Goal: Task Accomplishment & Management: Complete application form

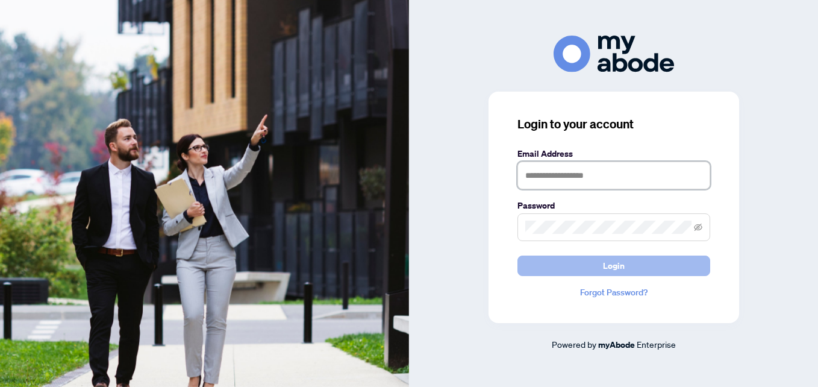
type input "**********"
click at [676, 270] on button "Login" at bounding box center [613, 265] width 193 height 20
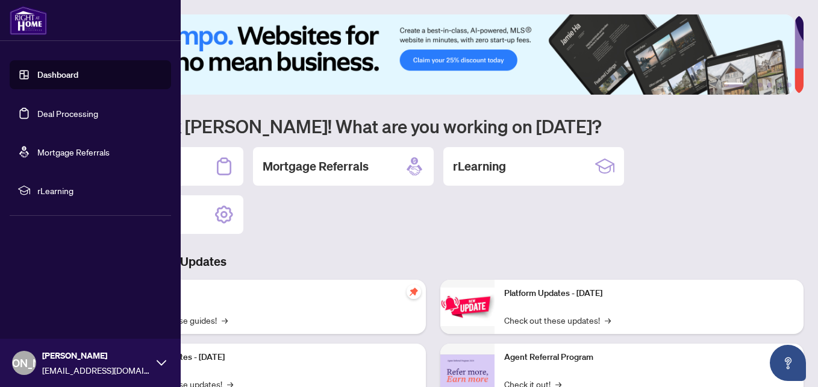
click at [39, 109] on link "Deal Processing" at bounding box center [67, 113] width 61 height 11
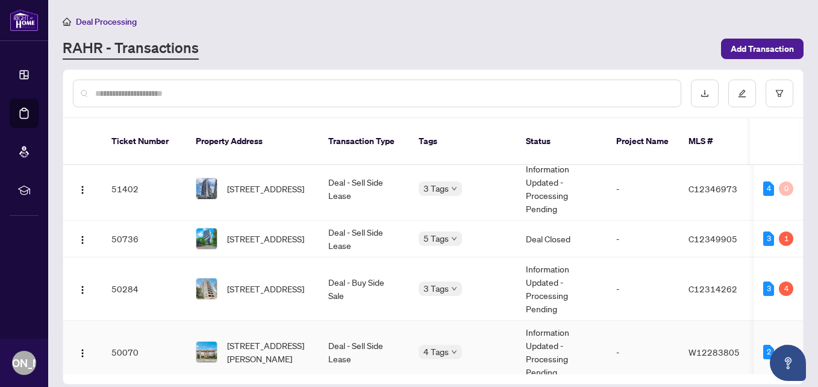
scroll to position [361, 0]
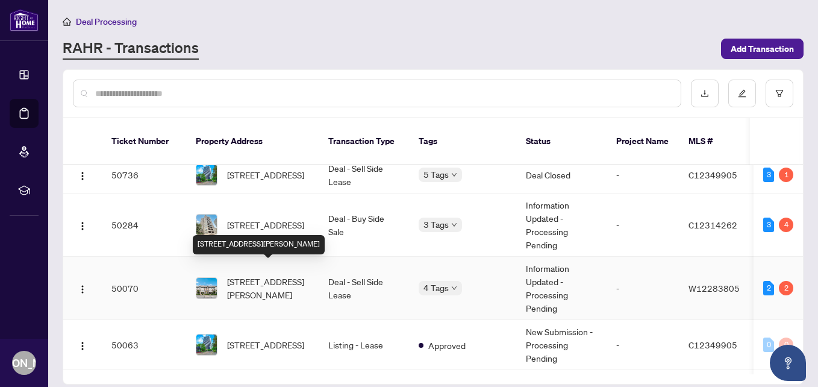
click at [255, 275] on span "[STREET_ADDRESS][PERSON_NAME]" at bounding box center [268, 288] width 82 height 26
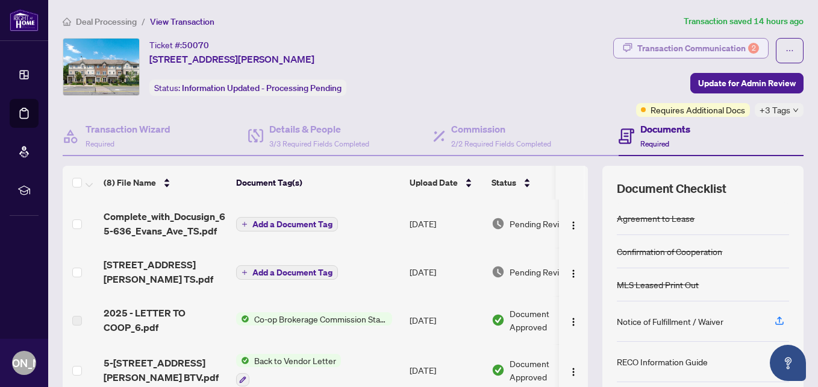
click at [626, 47] on button "Transaction Communication 2" at bounding box center [690, 48] width 155 height 20
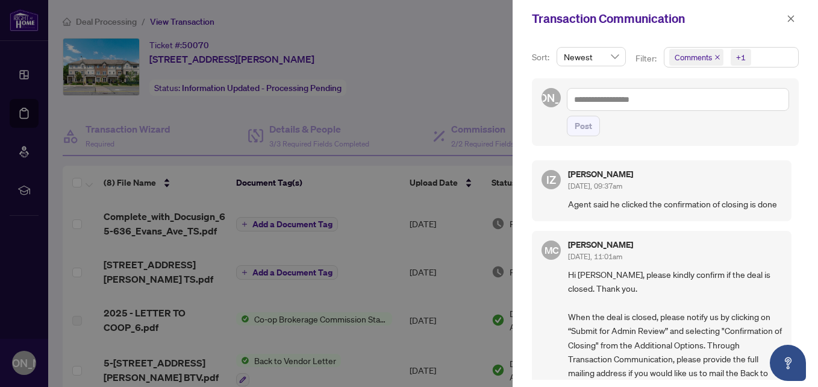
click at [99, 112] on div at bounding box center [409, 193] width 818 height 387
click at [799, 17] on div "Transaction Communication" at bounding box center [664, 18] width 305 height 37
click at [790, 17] on icon "close" at bounding box center [790, 18] width 8 height 8
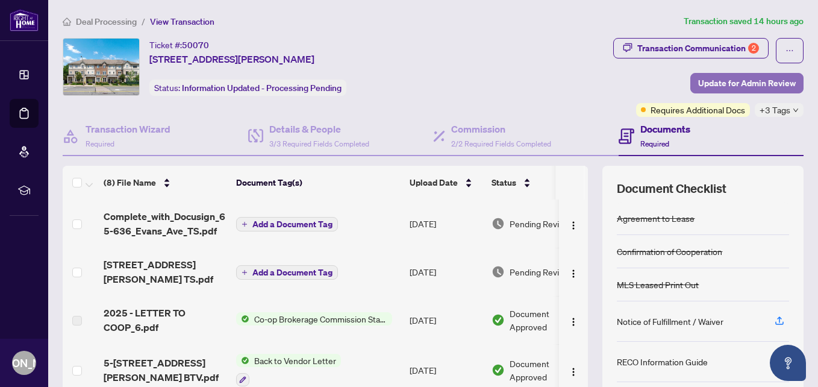
click at [702, 84] on span "Update for Admin Review" at bounding box center [747, 82] width 98 height 19
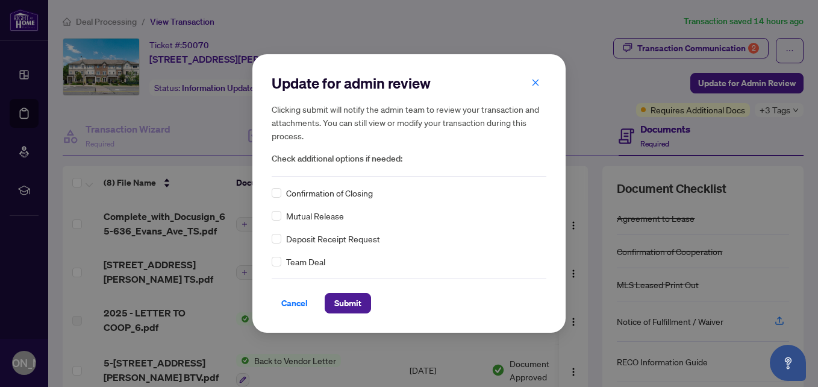
click at [167, 113] on div "Update for admin review Clicking submit will notify the admin team to review yo…" at bounding box center [409, 193] width 818 height 387
click at [347, 304] on span "Submit" at bounding box center [347, 302] width 27 height 19
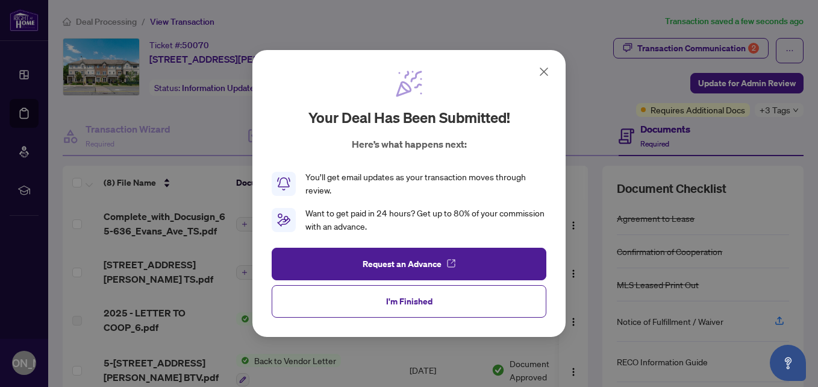
drag, startPoint x: 541, startPoint y: 73, endPoint x: 499, endPoint y: 91, distance: 45.3
click at [541, 74] on icon at bounding box center [543, 71] width 14 height 14
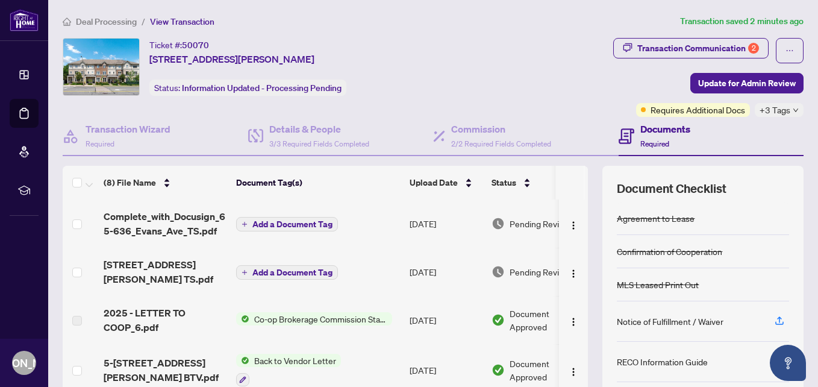
click at [116, 105] on div "Ticket #: 50070 [STREET_ADDRESS][PERSON_NAME] Status: Information Updated - Pro…" at bounding box center [270, 77] width 420 height 79
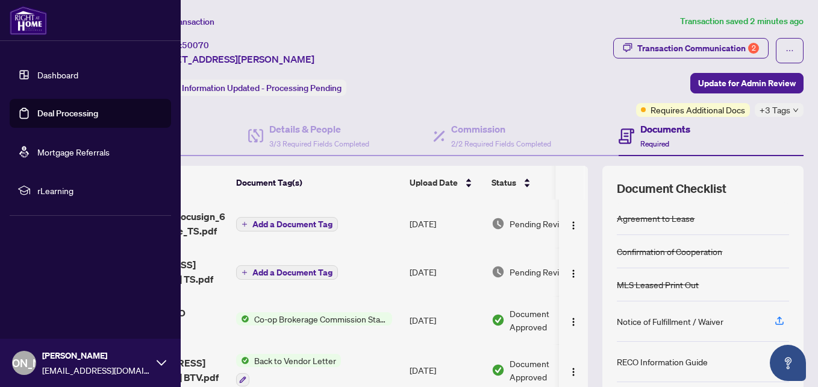
click at [49, 113] on link "Deal Processing" at bounding box center [67, 113] width 61 height 11
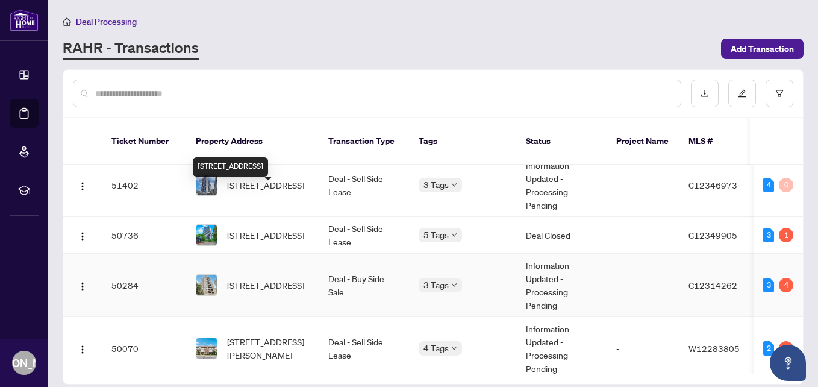
scroll to position [361, 0]
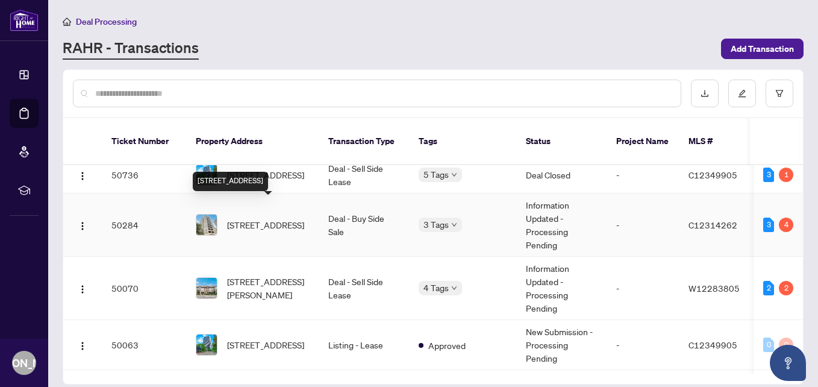
click at [268, 218] on span "[STREET_ADDRESS]" at bounding box center [265, 224] width 77 height 13
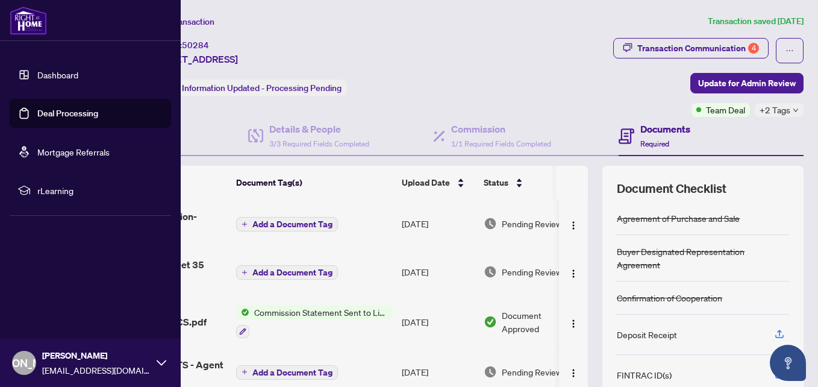
click at [42, 113] on link "Deal Processing" at bounding box center [67, 113] width 61 height 11
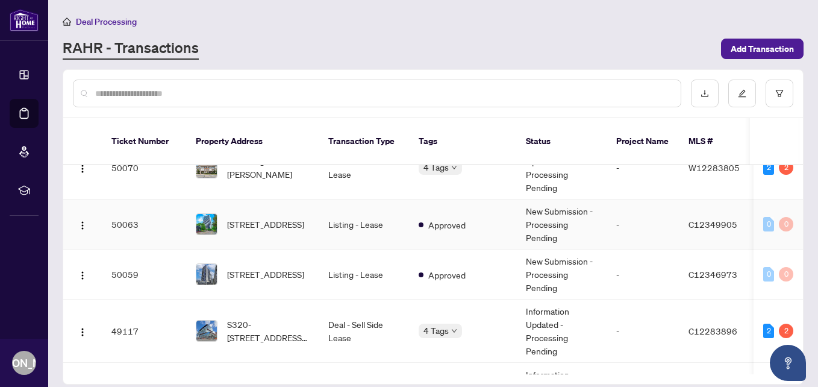
scroll to position [542, 0]
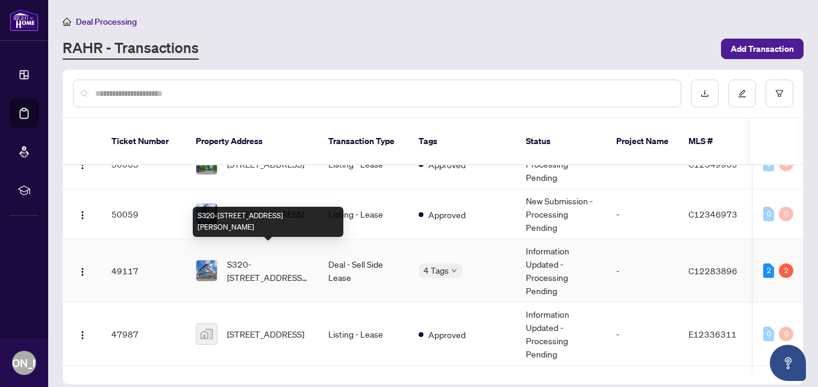
click at [270, 257] on span "S320-[STREET_ADDRESS][PERSON_NAME]" at bounding box center [268, 270] width 82 height 26
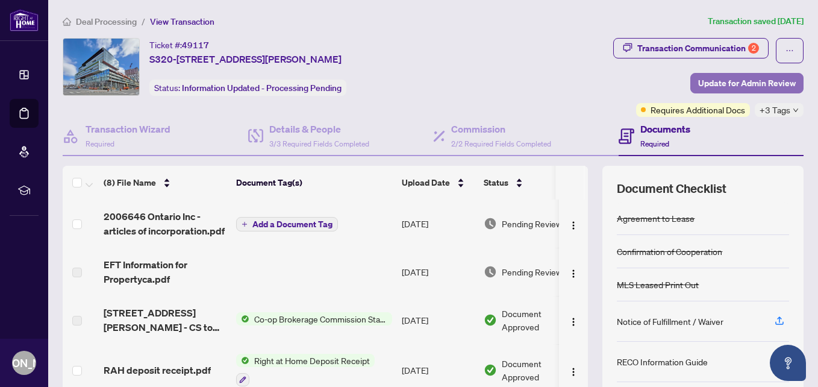
click at [702, 81] on span "Update for Admin Review" at bounding box center [747, 82] width 98 height 19
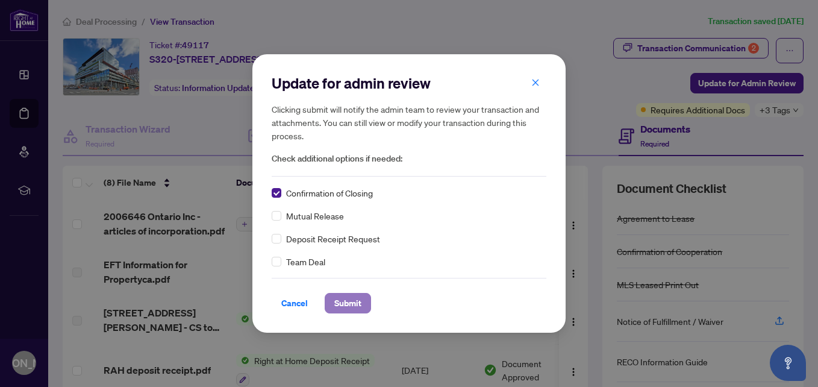
click at [347, 303] on span "Submit" at bounding box center [347, 302] width 27 height 19
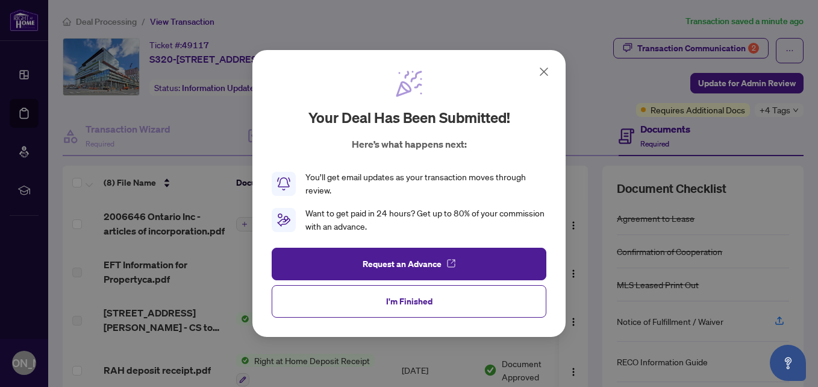
click at [164, 96] on div "Your deal has been submitted! Here’s what happens next: You’ll get email update…" at bounding box center [409, 193] width 818 height 387
click at [544, 72] on icon at bounding box center [543, 71] width 7 height 7
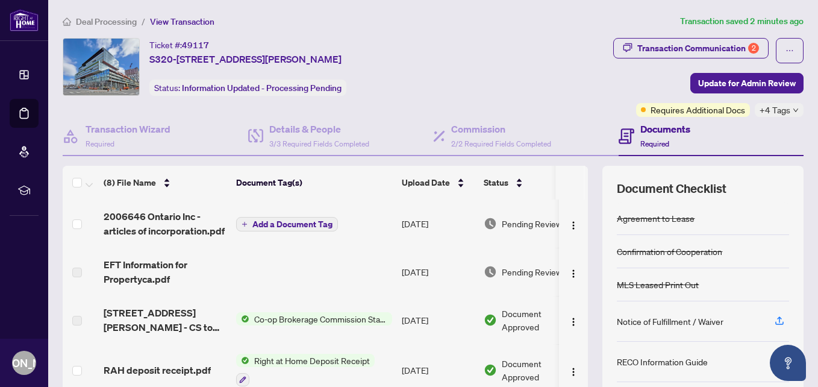
click at [162, 109] on div "Ticket #: 49117 S320-[STREET_ADDRESS][PERSON_NAME] Status: Information Updated …" at bounding box center [270, 77] width 420 height 79
click at [155, 104] on div "Ticket #: 49117 S320-[STREET_ADDRESS][PERSON_NAME] Status: Information Updated …" at bounding box center [270, 77] width 420 height 79
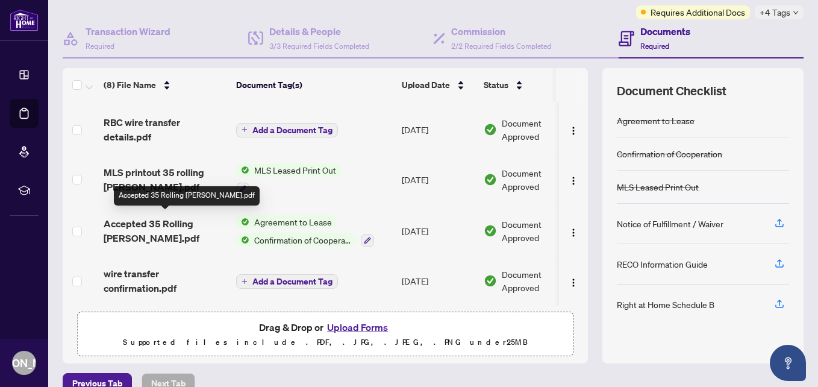
scroll to position [118, 0]
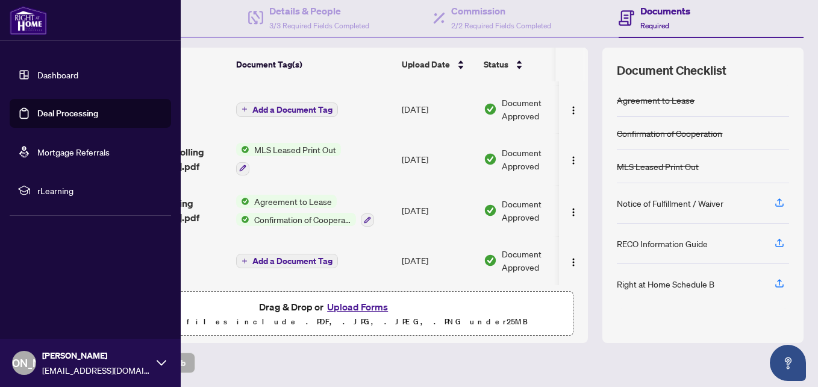
click at [46, 111] on link "Deal Processing" at bounding box center [67, 113] width 61 height 11
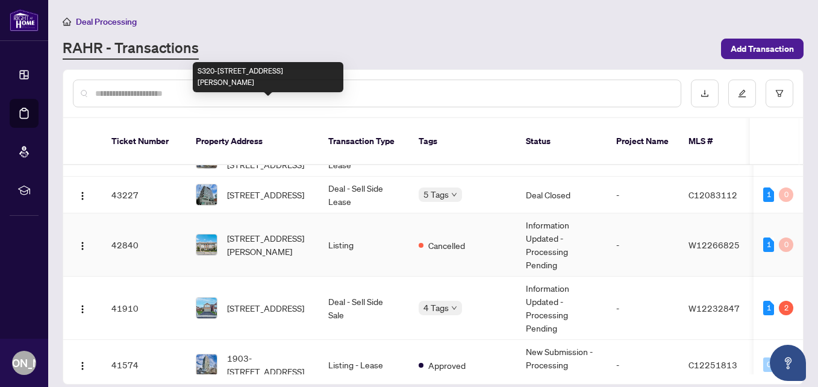
scroll to position [1081, 0]
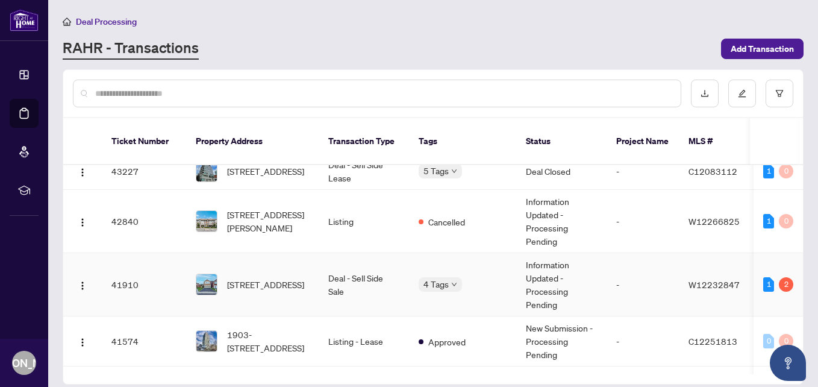
click at [276, 278] on span "[STREET_ADDRESS]" at bounding box center [265, 284] width 77 height 13
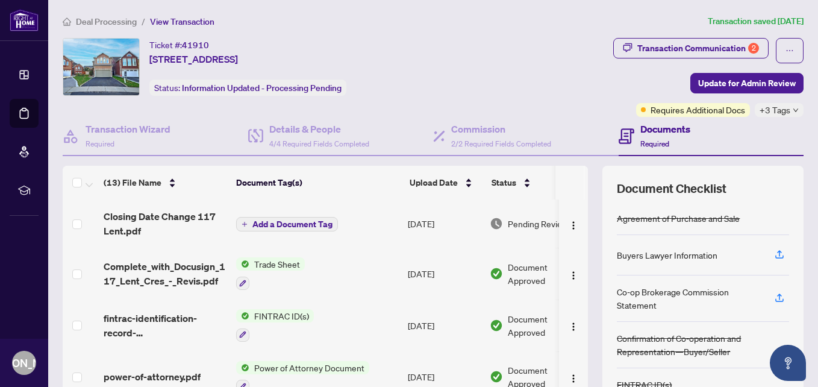
scroll to position [60, 0]
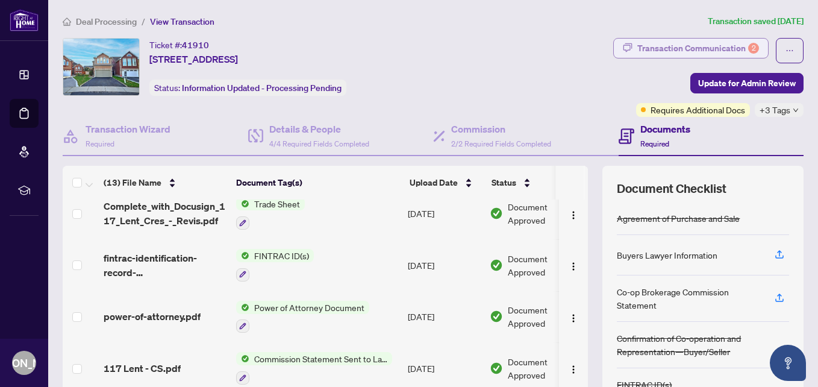
click at [665, 47] on div "Transaction Communication 2" at bounding box center [698, 48] width 122 height 19
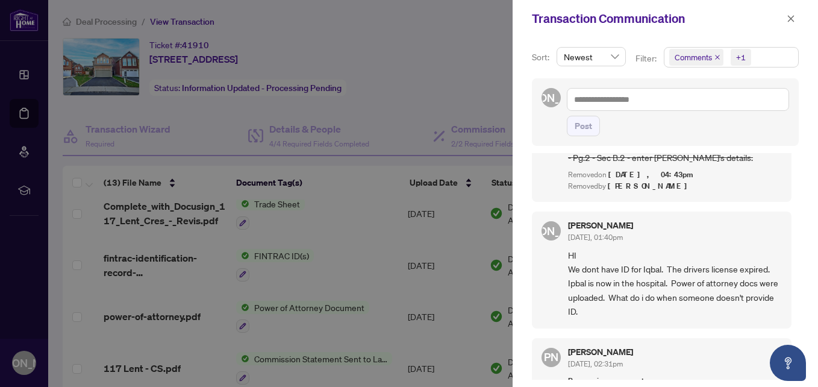
scroll to position [783, 0]
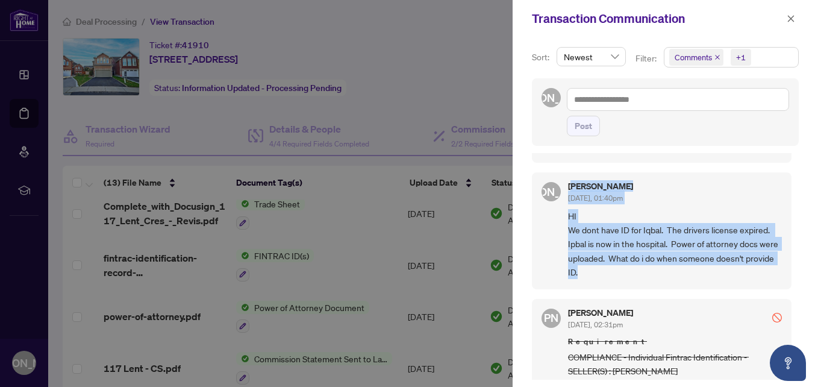
drag, startPoint x: 570, startPoint y: 172, endPoint x: 667, endPoint y: 261, distance: 132.1
click at [667, 261] on div "[PERSON_NAME] [DATE], 01:40pm HI We dont have ID for Iqbal. The drivers license…" at bounding box center [675, 231] width 214 height 98
copy div "[PERSON_NAME] [DATE], 01:40pm HI We dont have ID for Iqbal. The drivers license…"
click at [134, 143] on div at bounding box center [409, 193] width 818 height 387
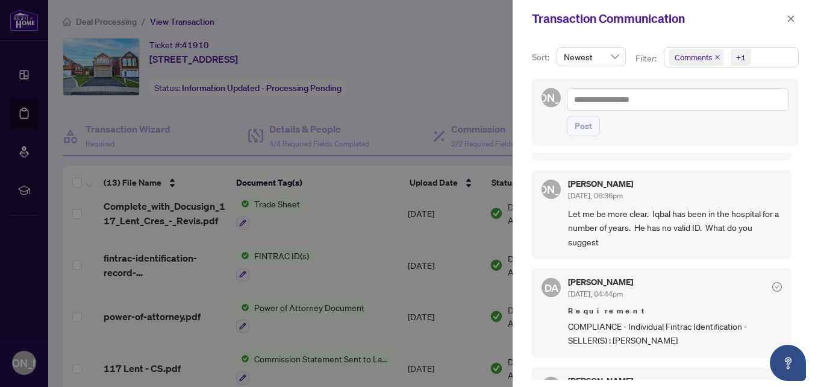
scroll to position [60, 0]
drag, startPoint x: 135, startPoint y: 108, endPoint x: 315, endPoint y: 89, distance: 180.5
click at [135, 108] on div at bounding box center [409, 193] width 818 height 387
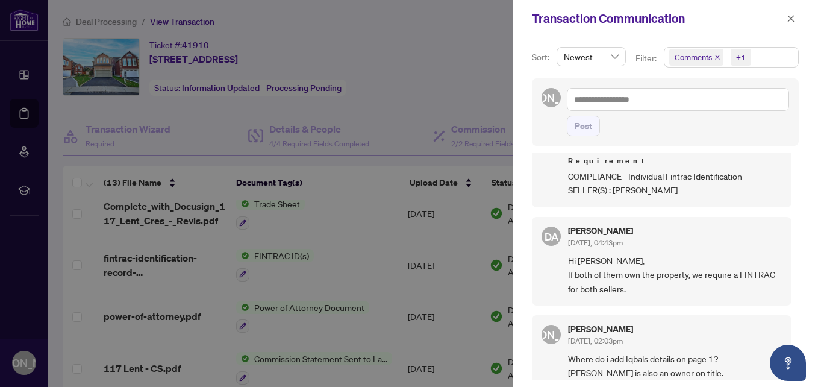
scroll to position [181, 0]
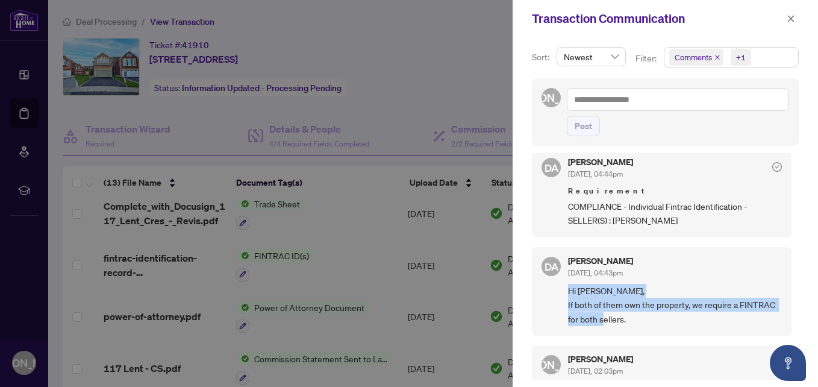
drag, startPoint x: 568, startPoint y: 288, endPoint x: 667, endPoint y: 317, distance: 103.1
click at [667, 317] on span "Hi [PERSON_NAME], If both of them own the property, we require a FINTRAC for bo…" at bounding box center [675, 305] width 214 height 42
copy span "Hi [PERSON_NAME], If both of them own the property, we require a FINTRAC for bo…"
click at [792, 18] on icon "close" at bounding box center [791, 18] width 7 height 7
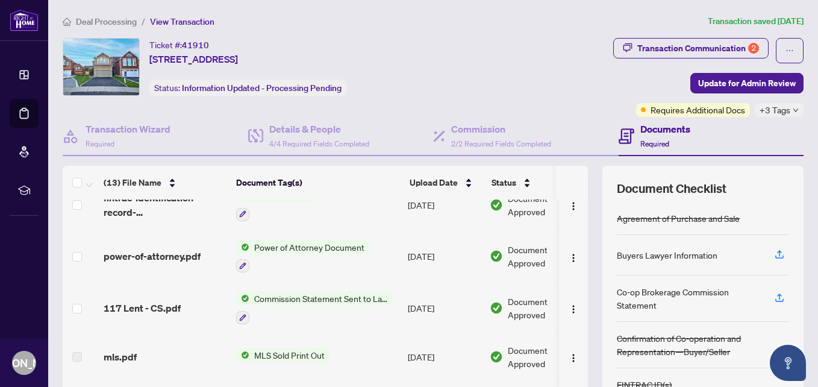
scroll to position [0, 0]
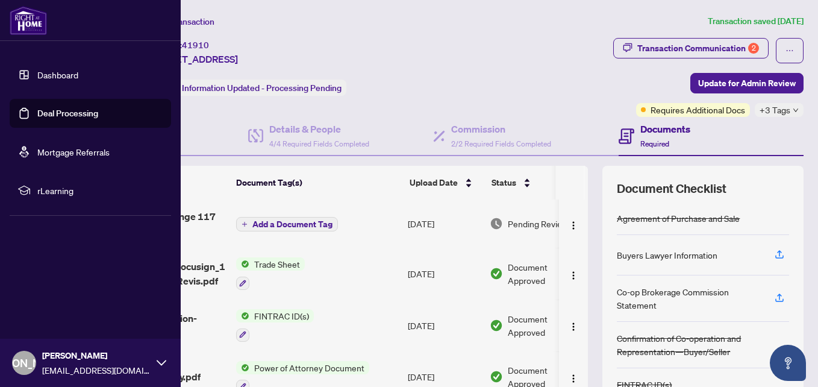
drag, startPoint x: 49, startPoint y: 110, endPoint x: 70, endPoint y: 107, distance: 21.4
click at [50, 110] on link "Deal Processing" at bounding box center [67, 113] width 61 height 11
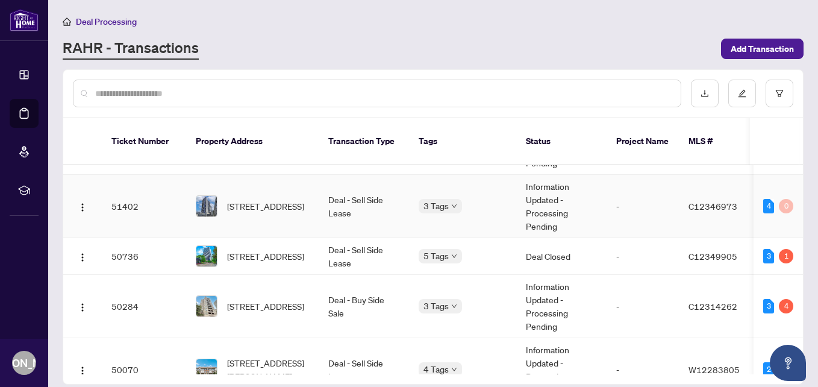
scroll to position [301, 0]
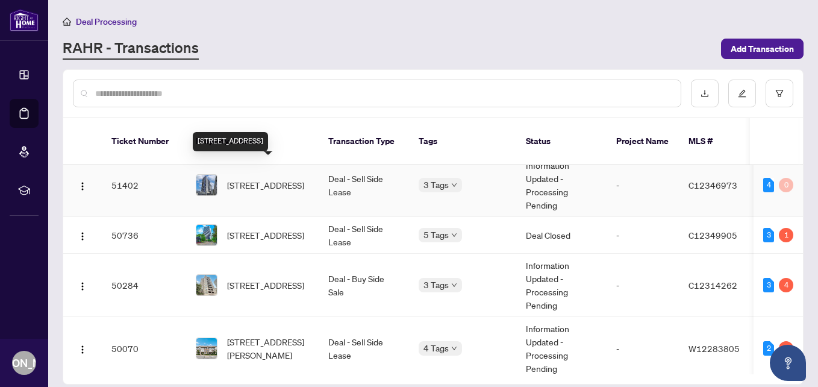
click at [241, 178] on span "[STREET_ADDRESS]" at bounding box center [265, 184] width 77 height 13
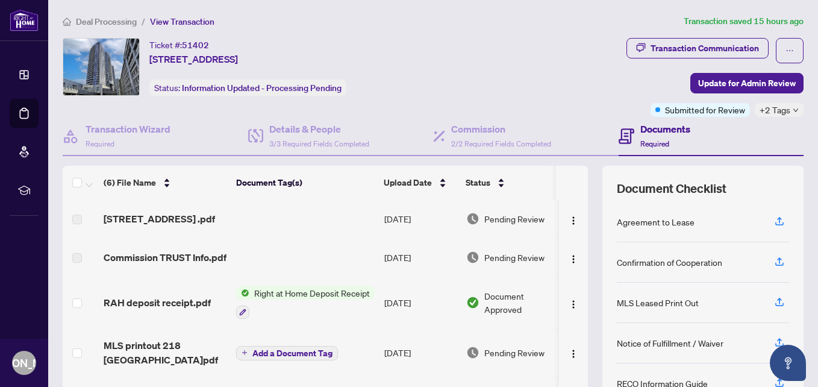
click at [137, 98] on div "Ticket #: 51402 [STREET_ADDRESS] Status: Information Updated - Processing Pendi…" at bounding box center [273, 77] width 426 height 79
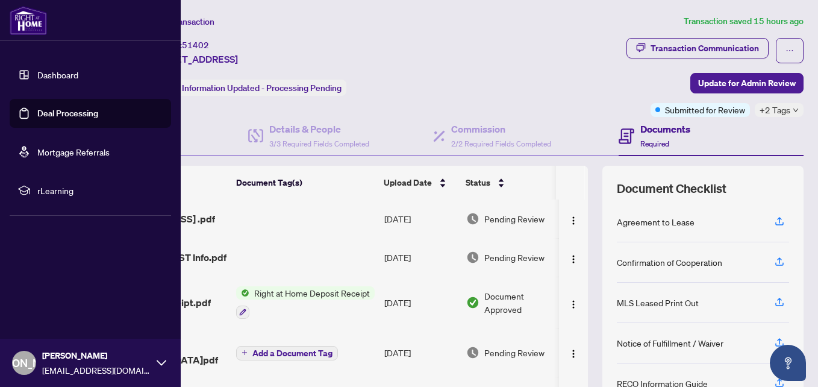
click at [46, 113] on link "Deal Processing" at bounding box center [67, 113] width 61 height 11
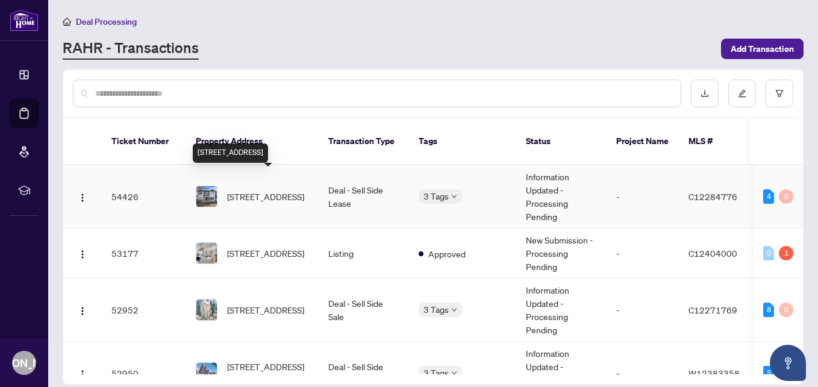
click at [261, 190] on span "[STREET_ADDRESS]" at bounding box center [265, 196] width 77 height 13
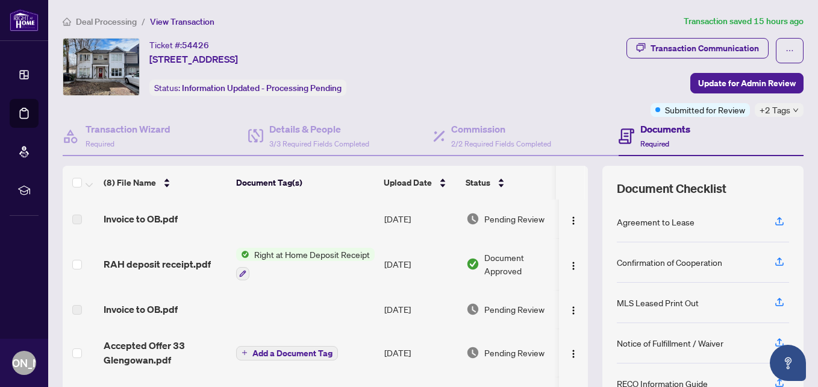
click at [123, 112] on div "Ticket #: 54426 [STREET_ADDRESS] Status: Information Updated - Processing Pendi…" at bounding box center [273, 77] width 426 height 79
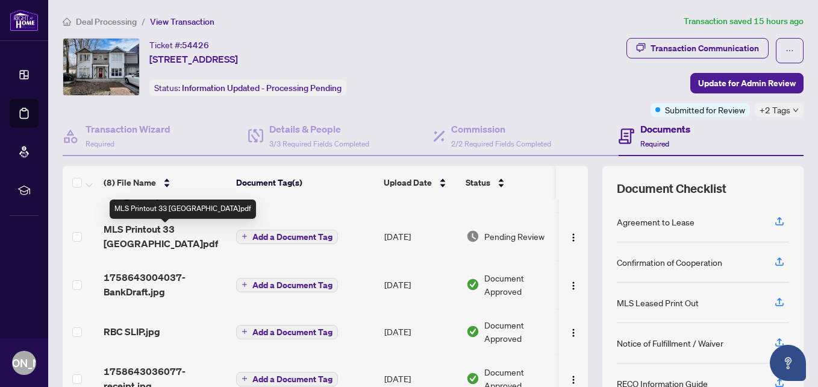
scroll to position [107, 0]
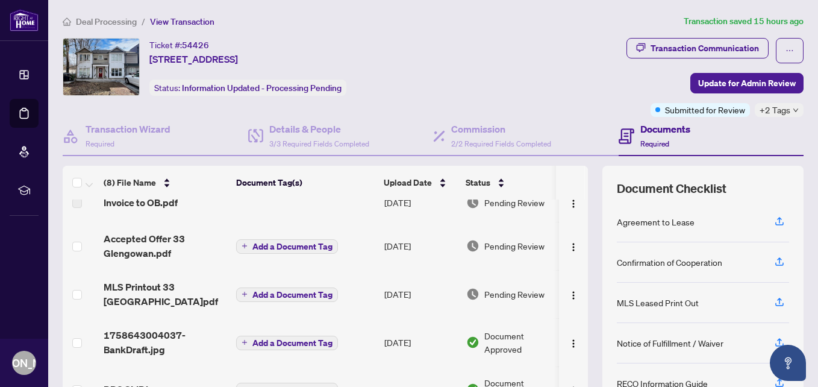
click at [140, 107] on div "Ticket #: 54426 [STREET_ADDRESS] Status: Information Updated - Processing Pendi…" at bounding box center [273, 77] width 426 height 79
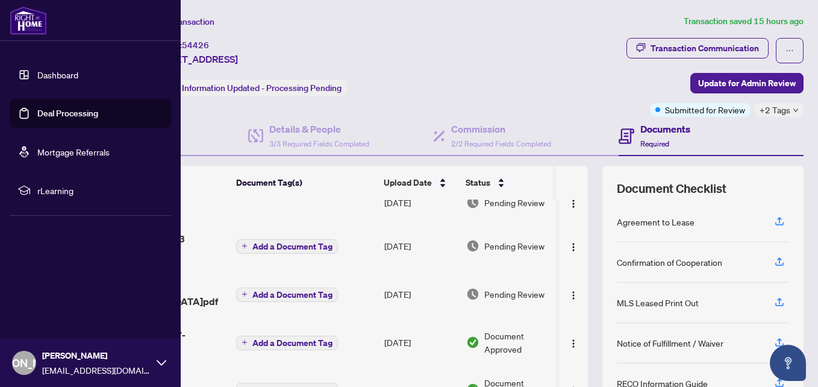
click at [49, 114] on link "Deal Processing" at bounding box center [67, 113] width 61 height 11
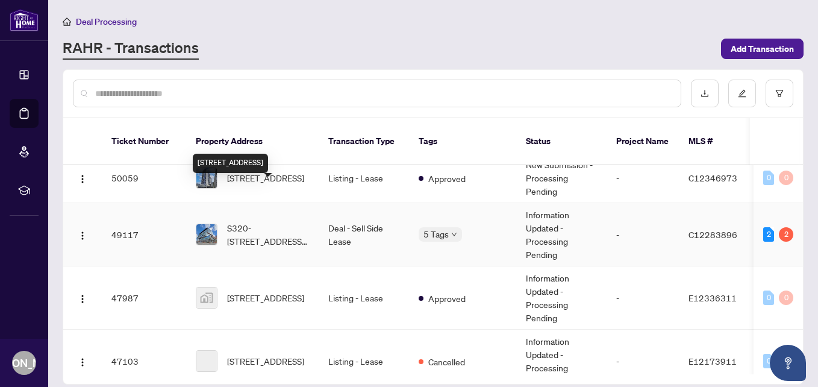
scroll to position [602, 0]
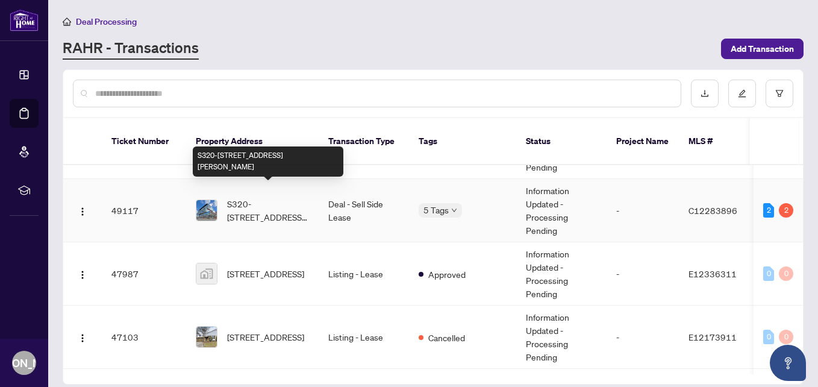
click at [268, 197] on span "S320-[STREET_ADDRESS][PERSON_NAME]" at bounding box center [268, 210] width 82 height 26
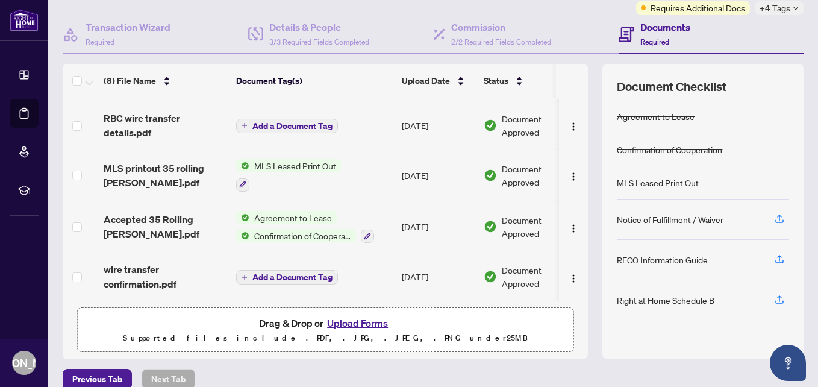
scroll to position [118, 0]
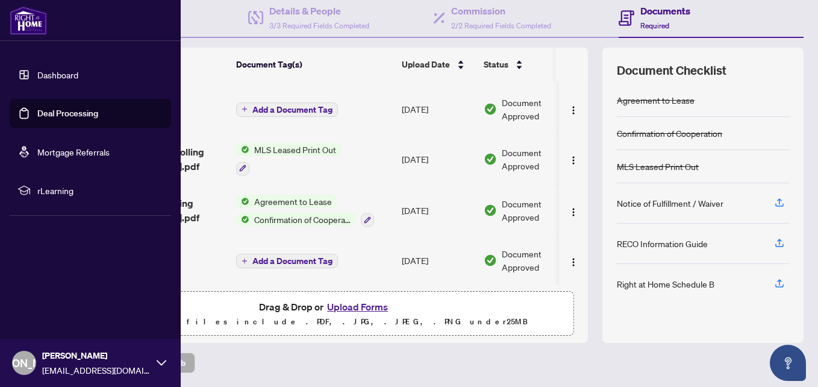
click at [37, 115] on link "Deal Processing" at bounding box center [67, 113] width 61 height 11
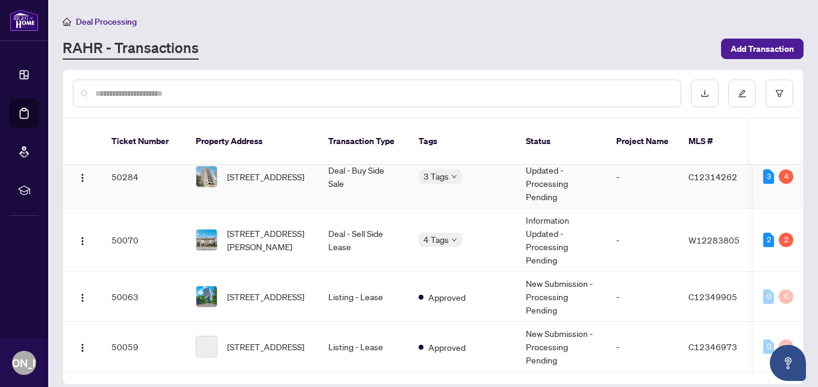
scroll to position [421, 0]
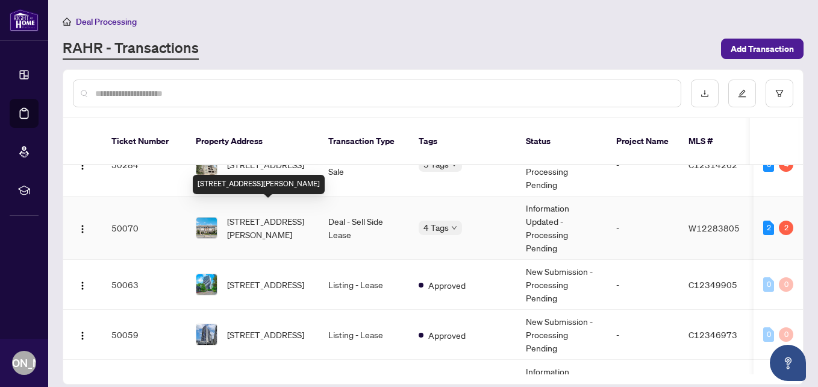
click at [272, 214] on span "[STREET_ADDRESS][PERSON_NAME]" at bounding box center [268, 227] width 82 height 26
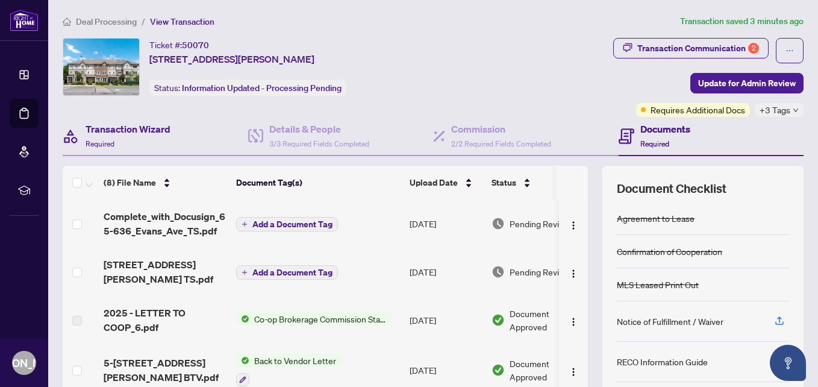
click at [119, 150] on div "Transaction Wizard Required" at bounding box center [155, 136] width 185 height 39
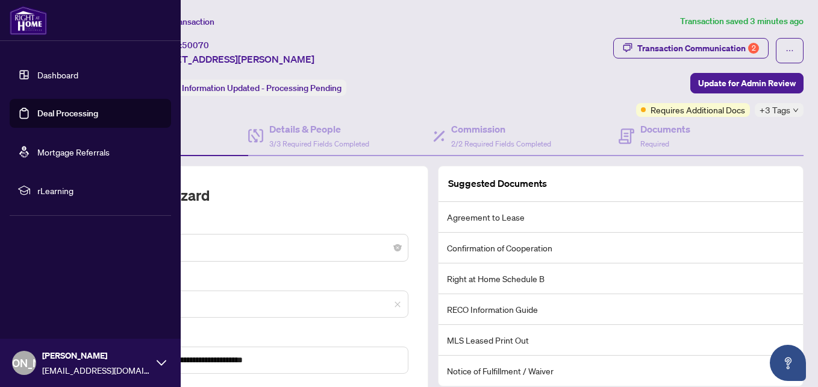
click at [55, 115] on link "Deal Processing" at bounding box center [67, 113] width 61 height 11
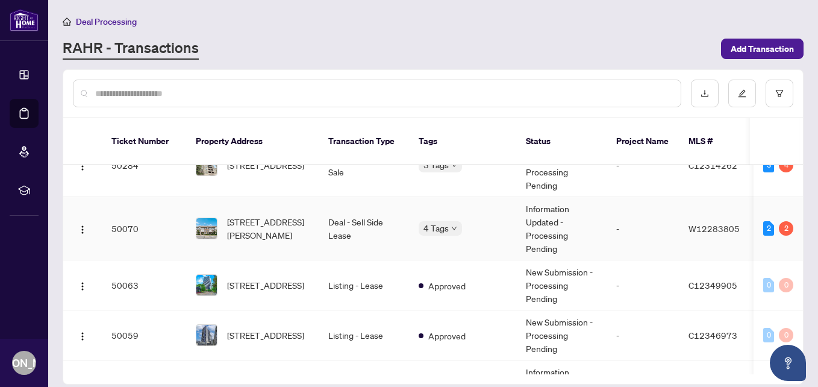
scroll to position [421, 0]
click at [270, 221] on span "[STREET_ADDRESS][PERSON_NAME]" at bounding box center [268, 227] width 82 height 26
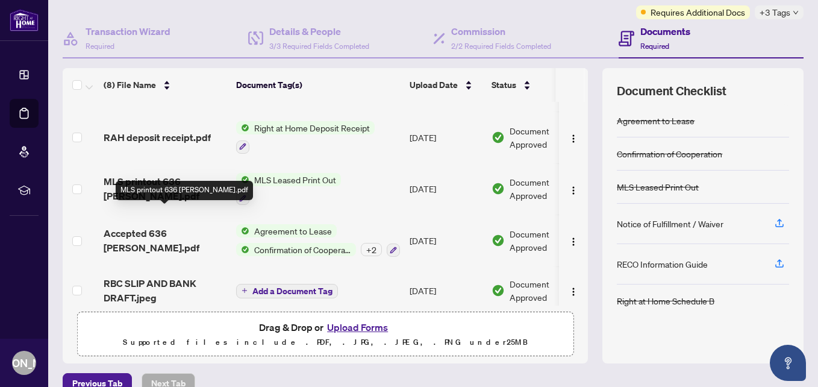
scroll to position [118, 0]
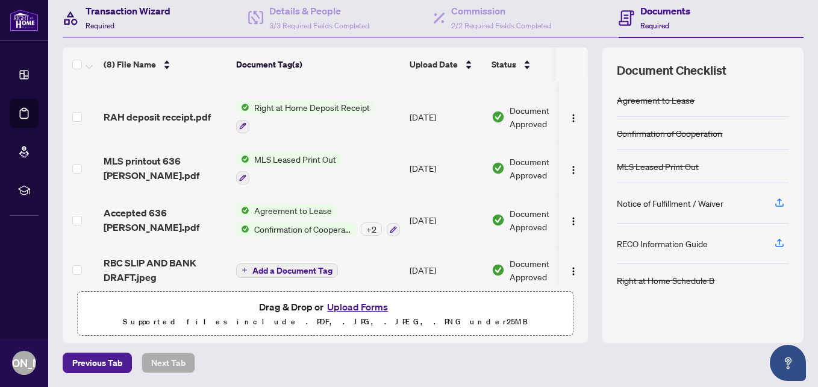
click at [128, 31] on div "Transaction Wizard Required" at bounding box center [127, 18] width 85 height 28
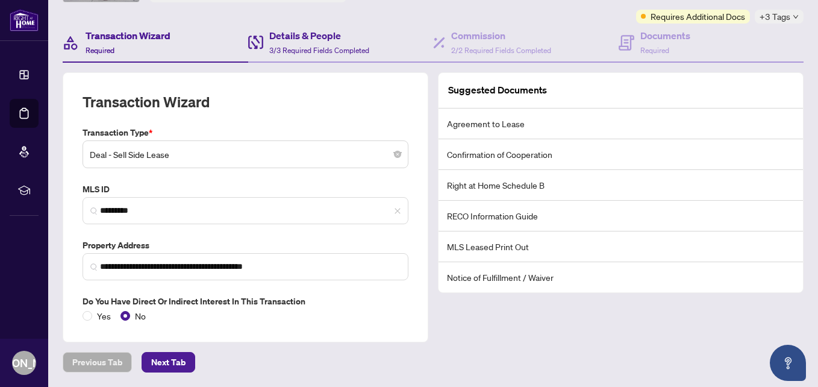
scroll to position [93, 0]
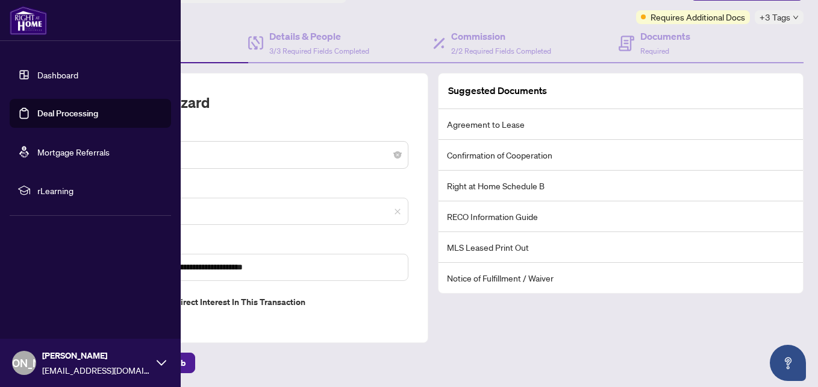
click at [45, 115] on link "Deal Processing" at bounding box center [67, 113] width 61 height 11
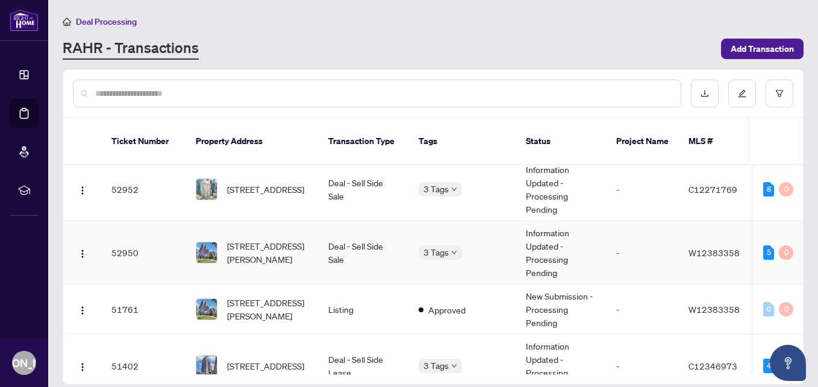
scroll to position [181, 0]
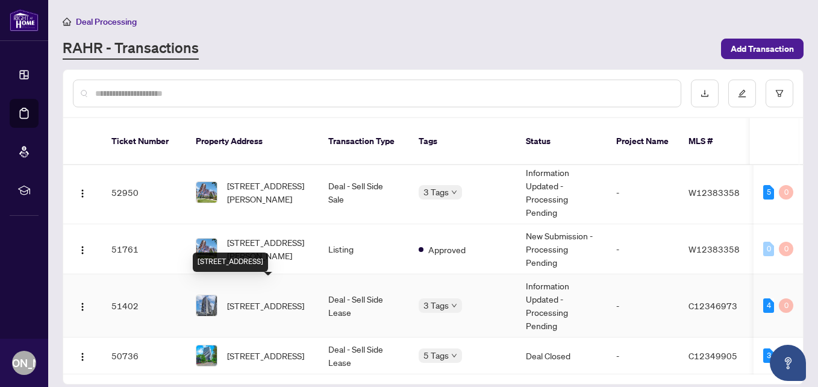
click at [273, 299] on span "[STREET_ADDRESS]" at bounding box center [265, 305] width 77 height 13
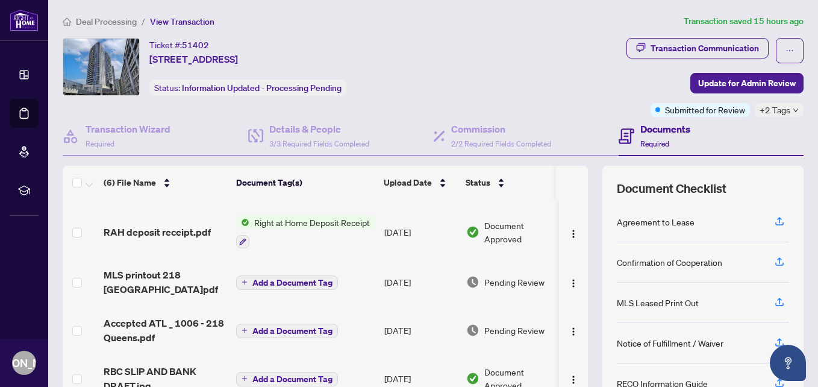
scroll to position [82, 0]
click at [134, 112] on div "Ticket #: 51402 [STREET_ADDRESS] Status: Information Updated - Processing Pendi…" at bounding box center [273, 77] width 426 height 79
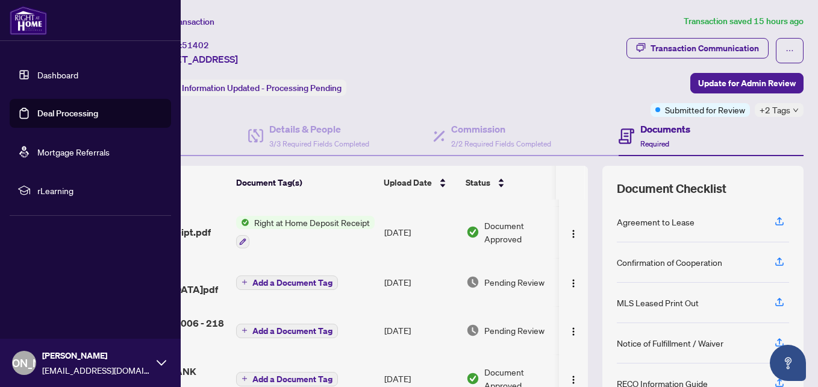
drag, startPoint x: 31, startPoint y: 109, endPoint x: 59, endPoint y: 110, distance: 27.7
click at [37, 109] on link "Deal Processing" at bounding box center [67, 113] width 61 height 11
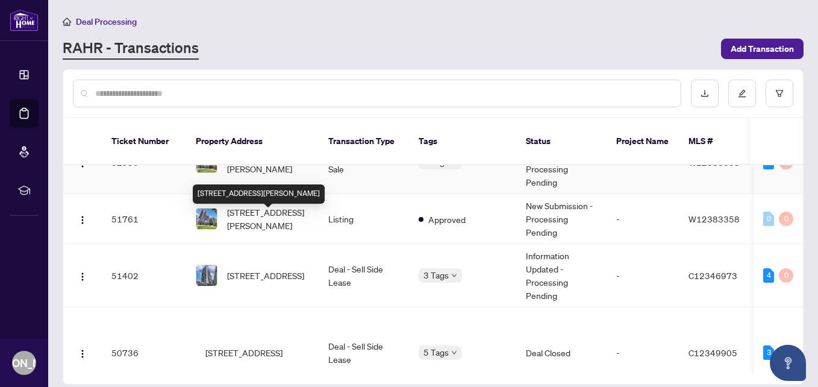
scroll to position [241, 0]
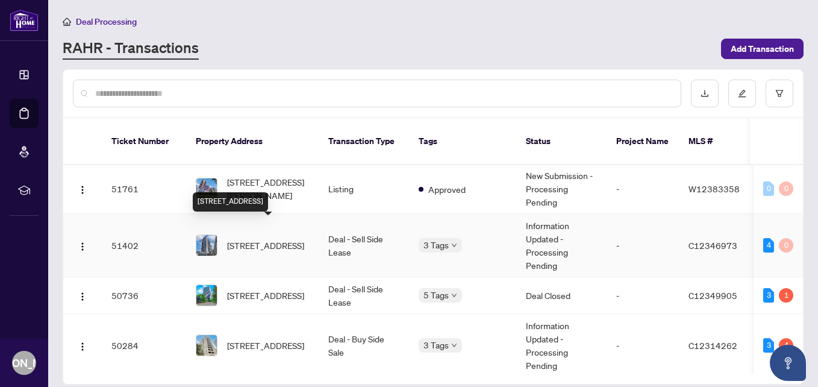
click at [273, 238] on span "[STREET_ADDRESS]" at bounding box center [265, 244] width 77 height 13
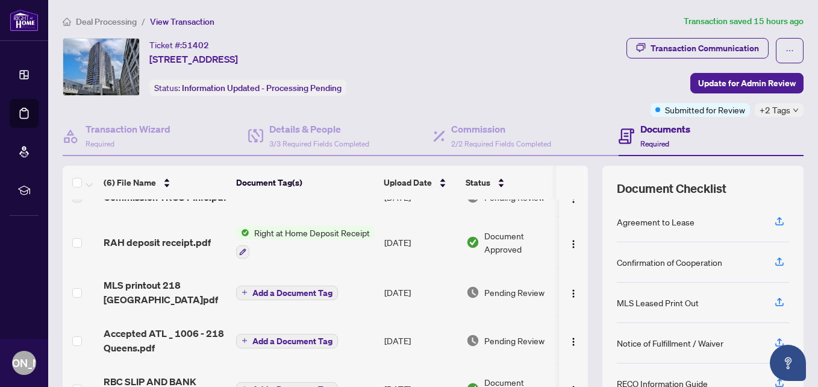
scroll to position [82, 0]
